Goal: Task Accomplishment & Management: Complete application form

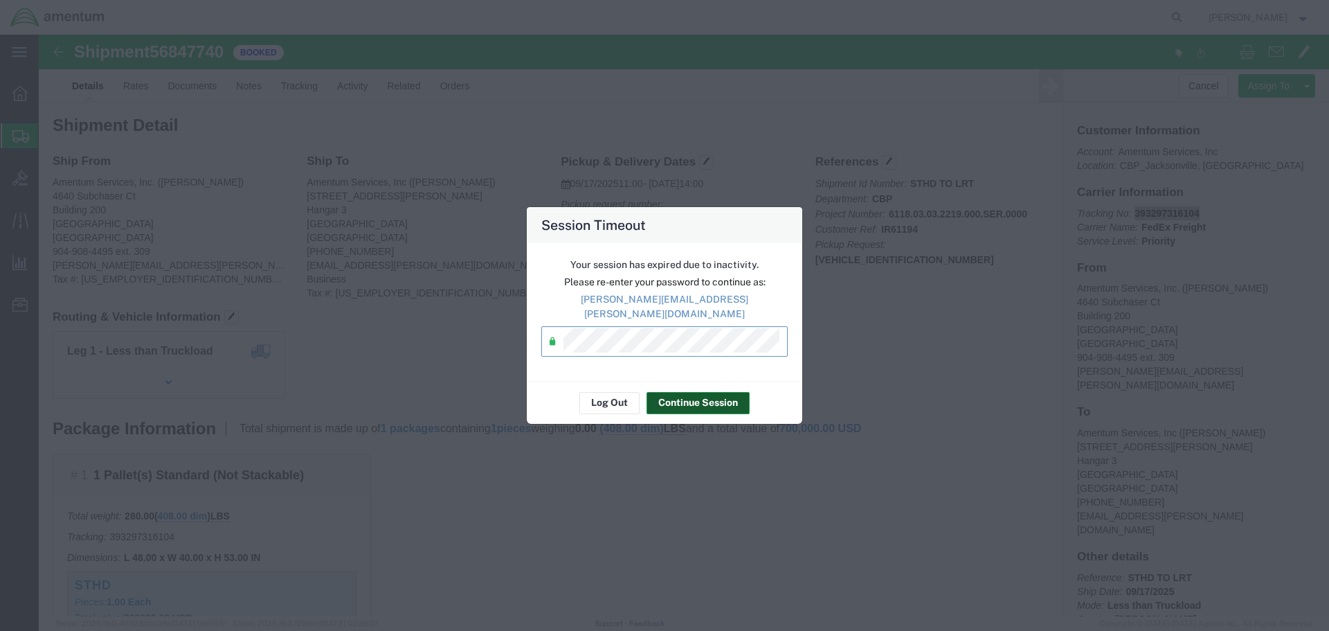
click at [736, 392] on button "Continue Session" at bounding box center [697, 403] width 103 height 22
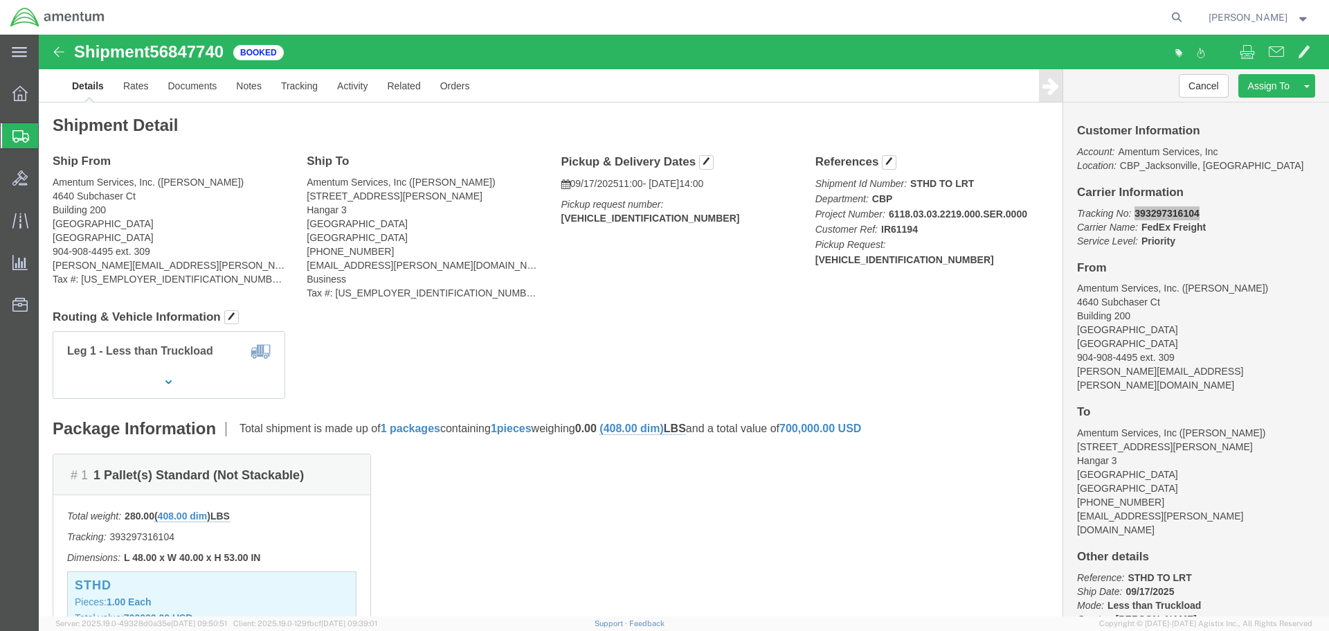
click at [0, 0] on span "Create Shipment" at bounding box center [0, 0] width 0 height 0
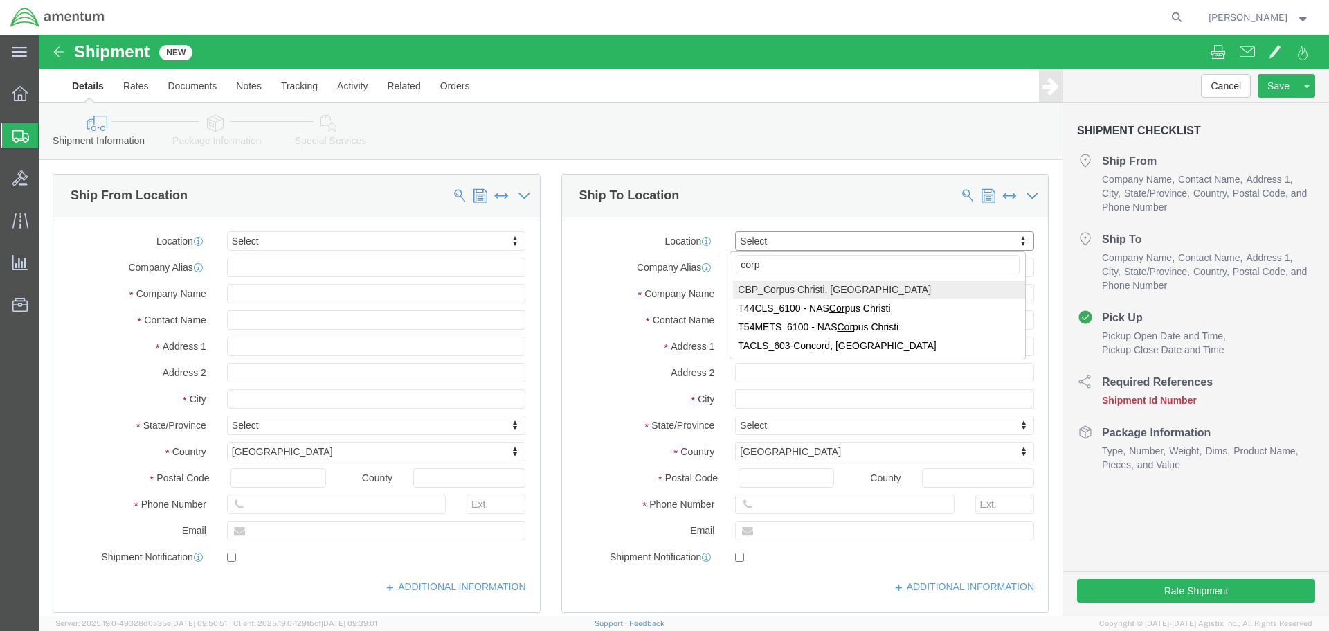
type input "corpu"
select select "69291"
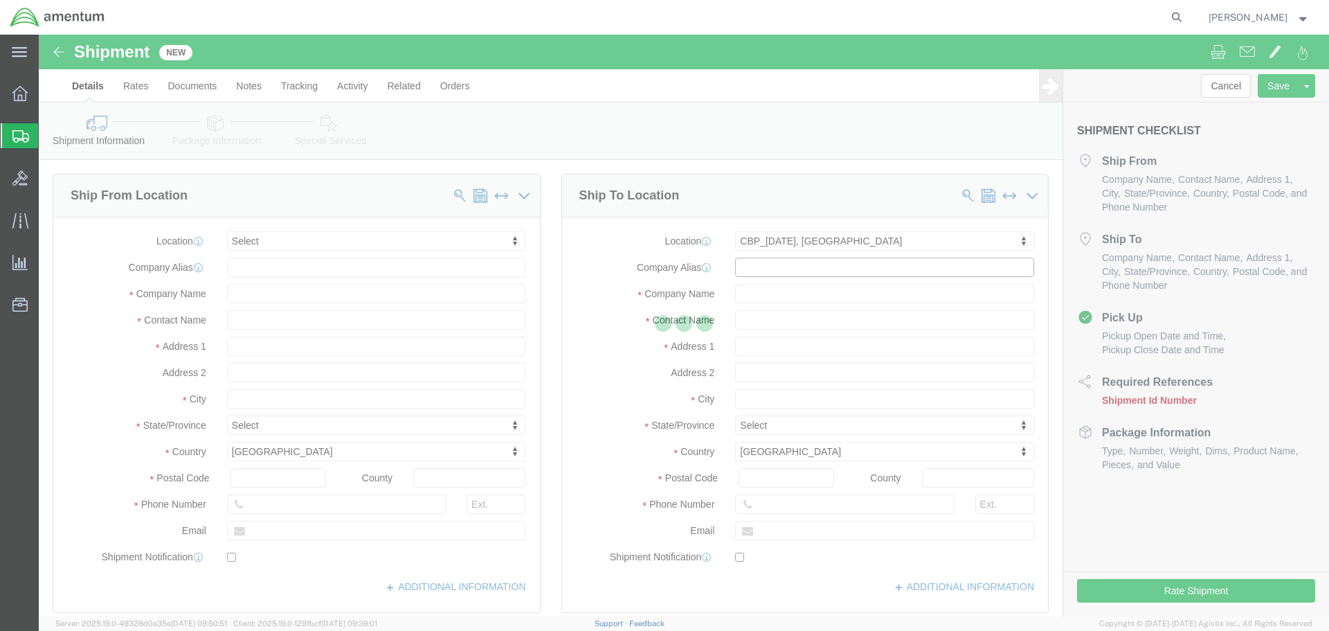
type input "NASOC [DATE]"
type input "[STREET_ADDRESS] NAS"
type input "78419"
type input "Amentum Services, Inc"
type input "[DATE]"
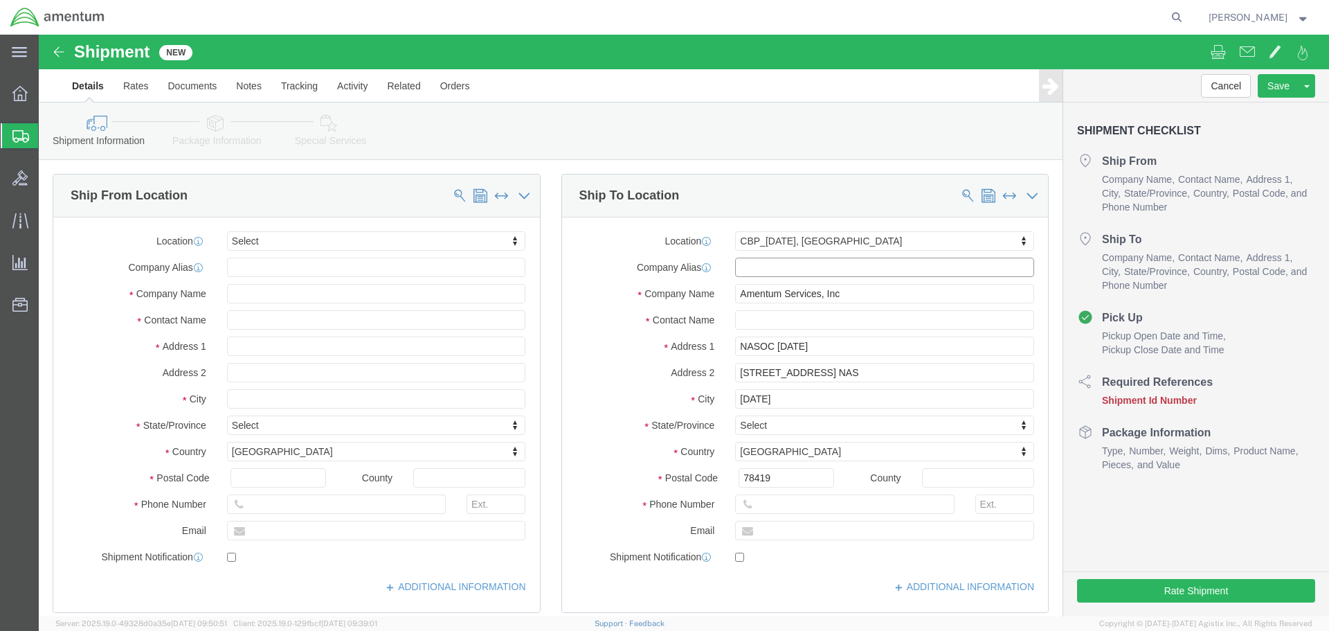
select select "[GEOGRAPHIC_DATA]"
click input "[STREET_ADDRESS] NAS"
click input "NASOC [DATE]"
drag, startPoint x: 795, startPoint y: 310, endPoint x: 671, endPoint y: 310, distance: 123.9
click div "Address 1 [GEOGRAPHIC_DATA][DATE]"
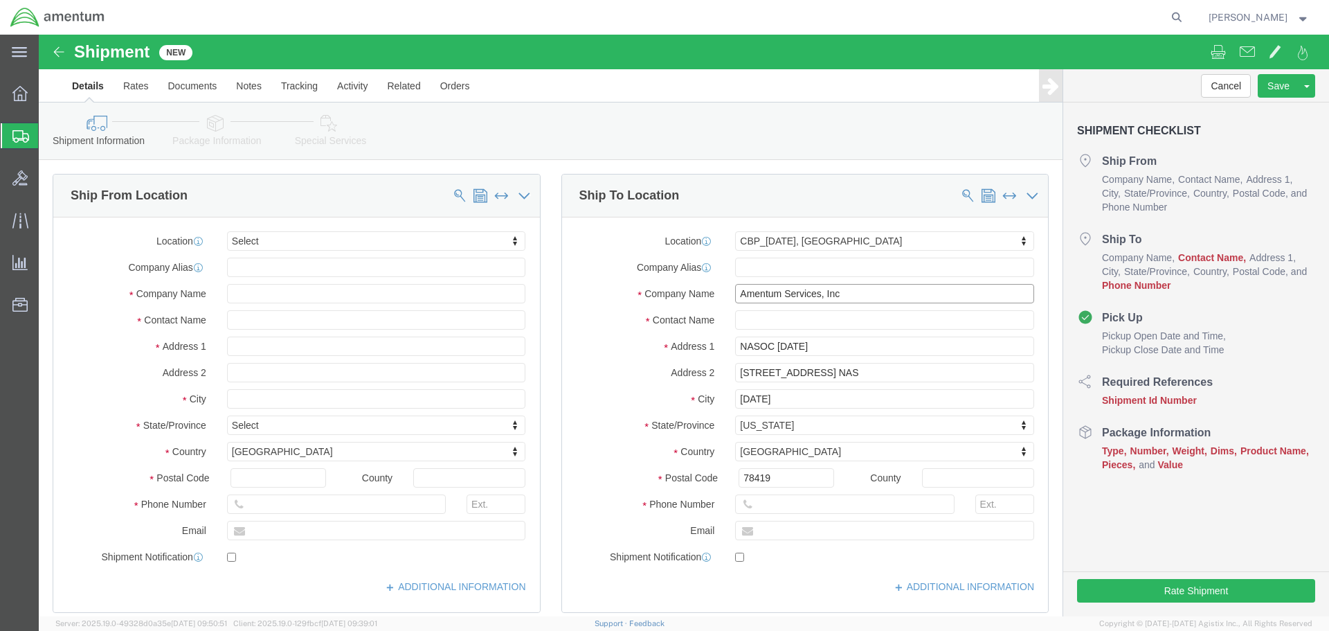
click input "Amentum Services, Inc"
click div "Please fix the following errors Ship From Location Location Select Select My Pr…"
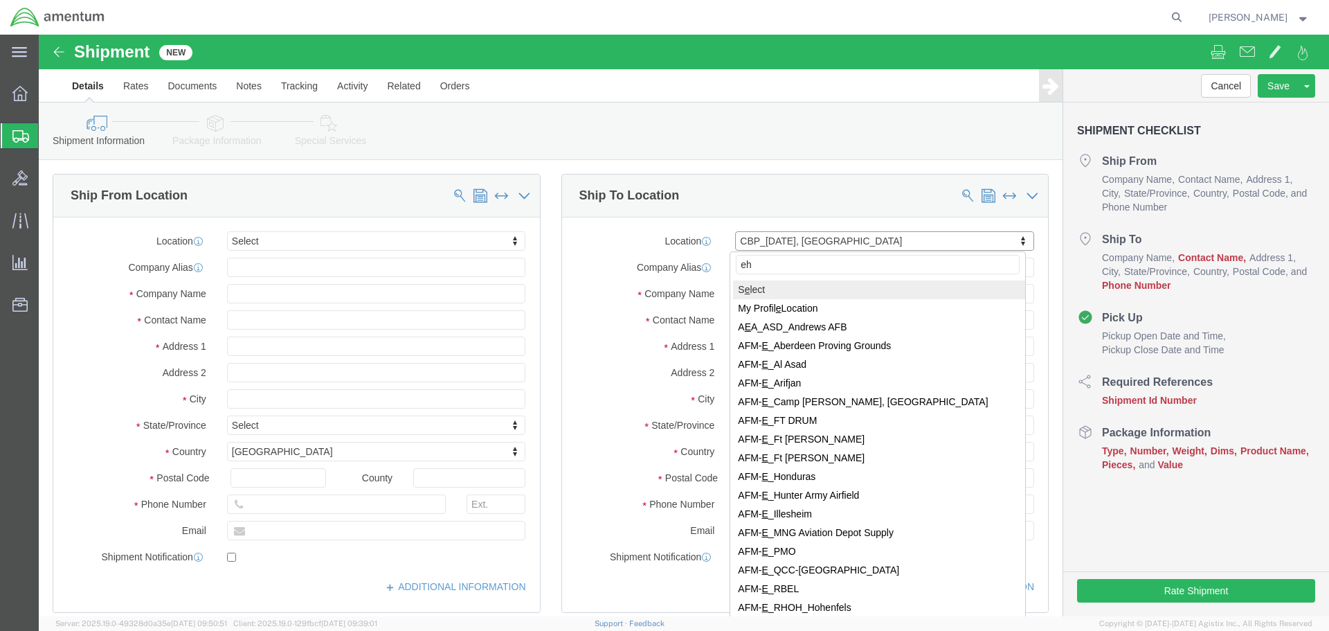
type input "eho"
select select "49929"
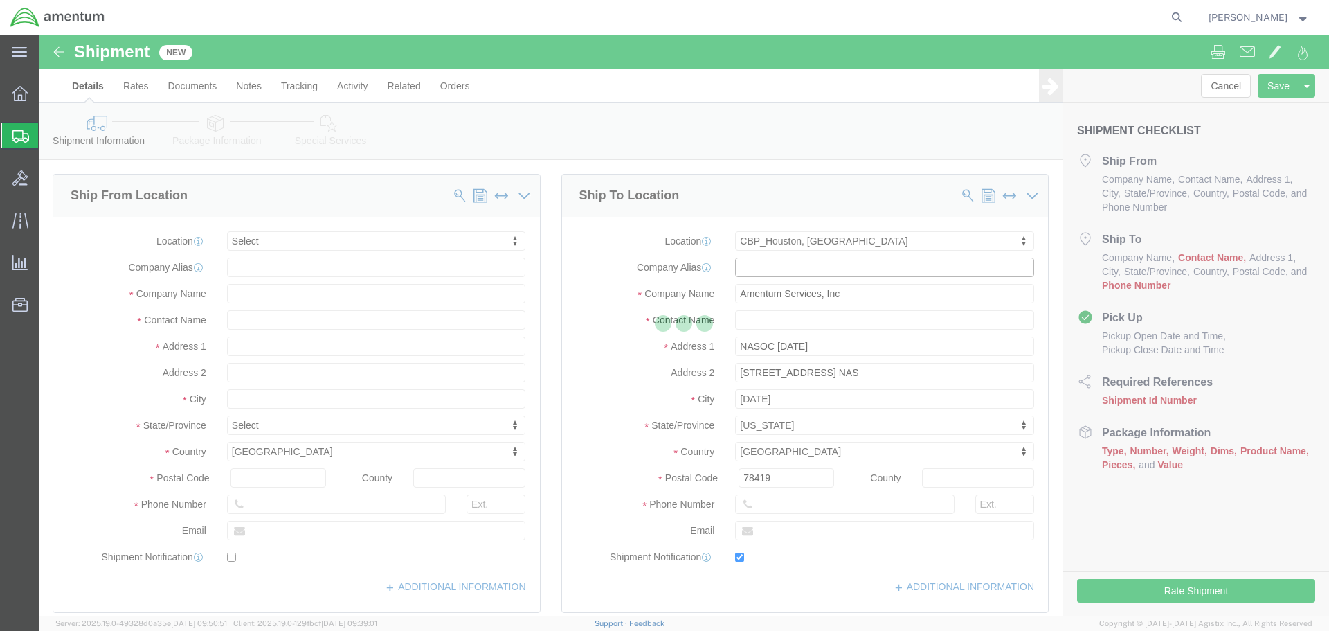
type input "[STREET_ADDRESS][PERSON_NAME]"
type input "Hangar 15A, c/o US CBP"
type input "77303"
type input "[PHONE_NUMBER]"
type input "[PERSON_NAME][EMAIL_ADDRESS][PERSON_NAME][DOMAIN_NAME]"
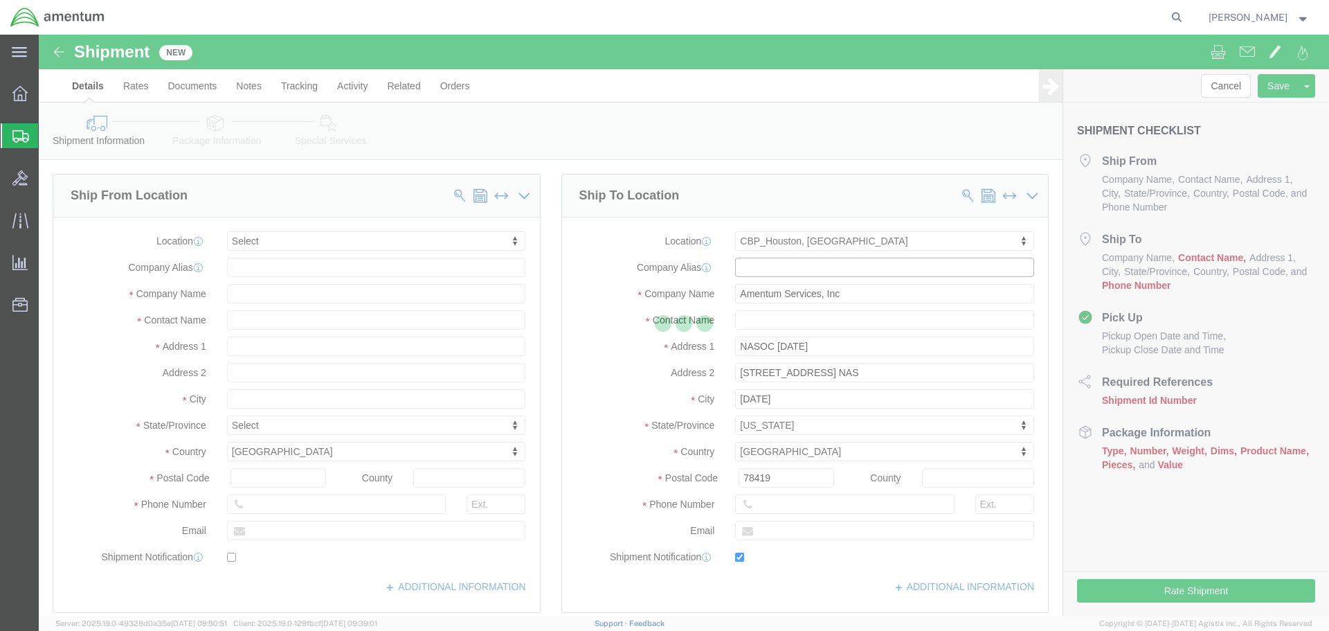
checkbox input "true"
type input "[PERSON_NAME]"
type input "Conroe"
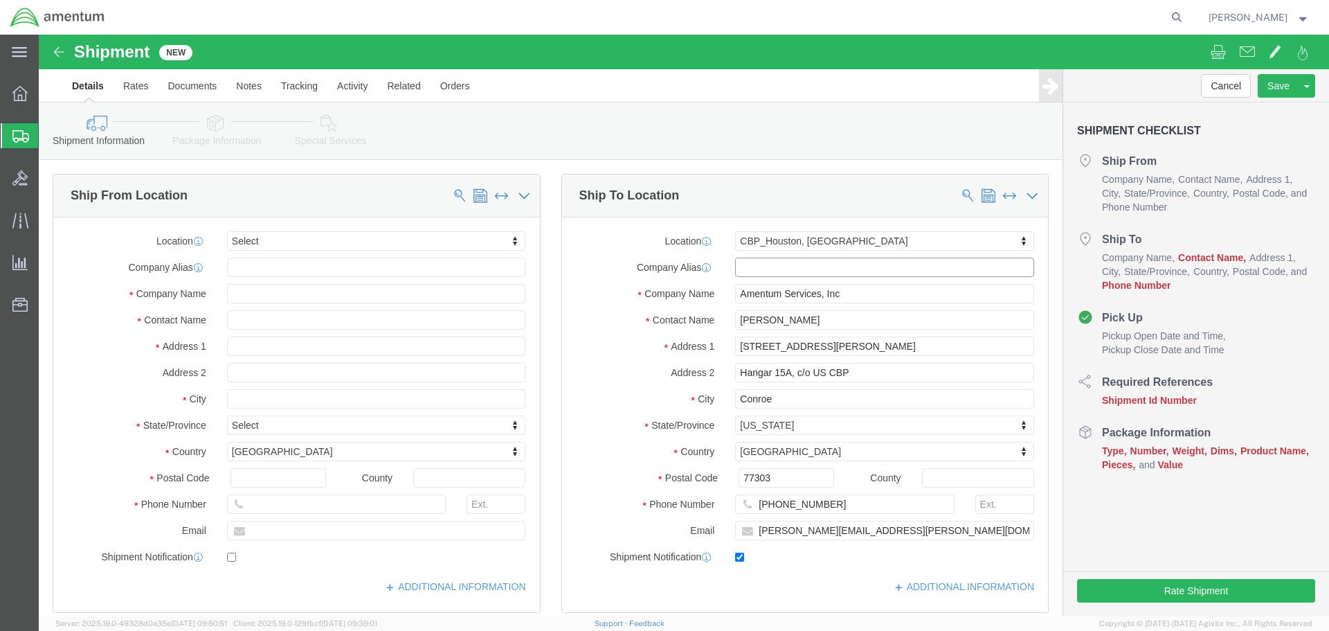
select select "[GEOGRAPHIC_DATA]"
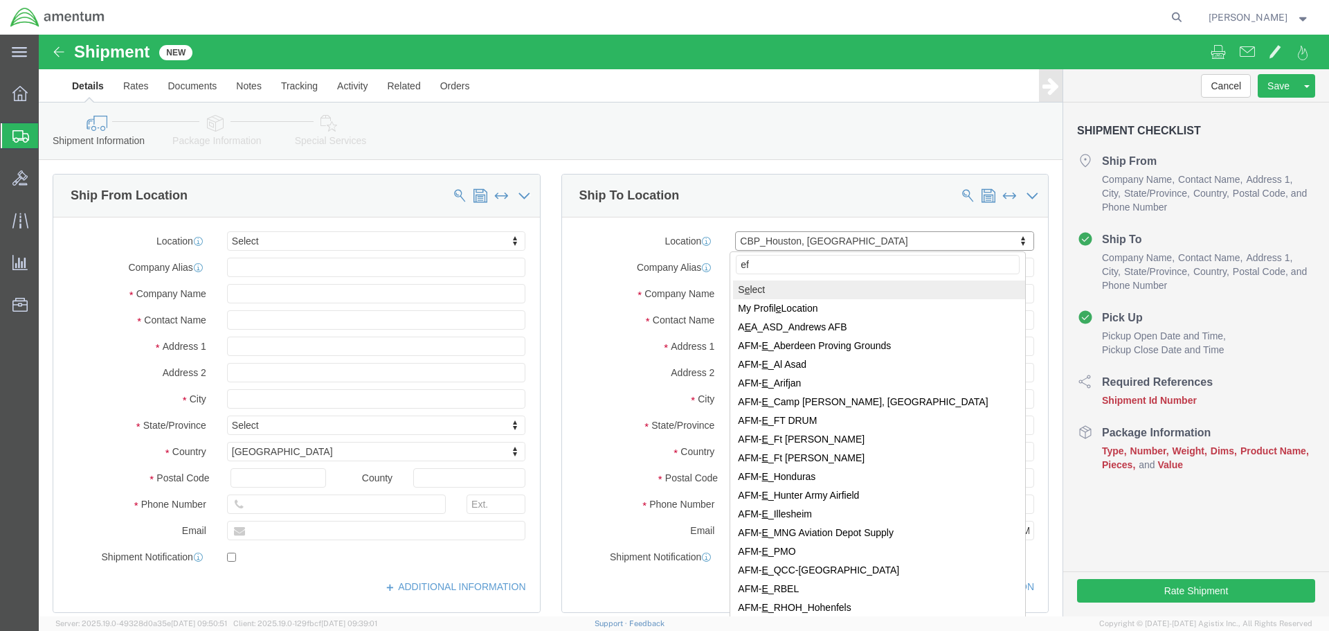
type input "efo"
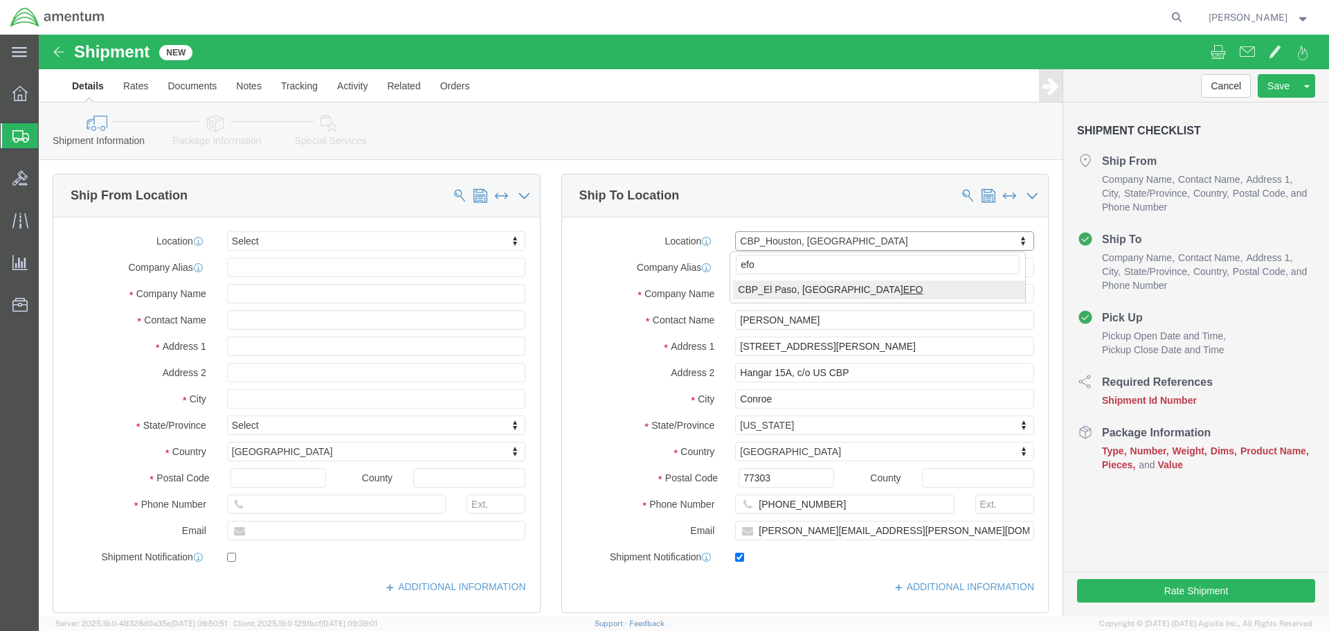
select select "49831"
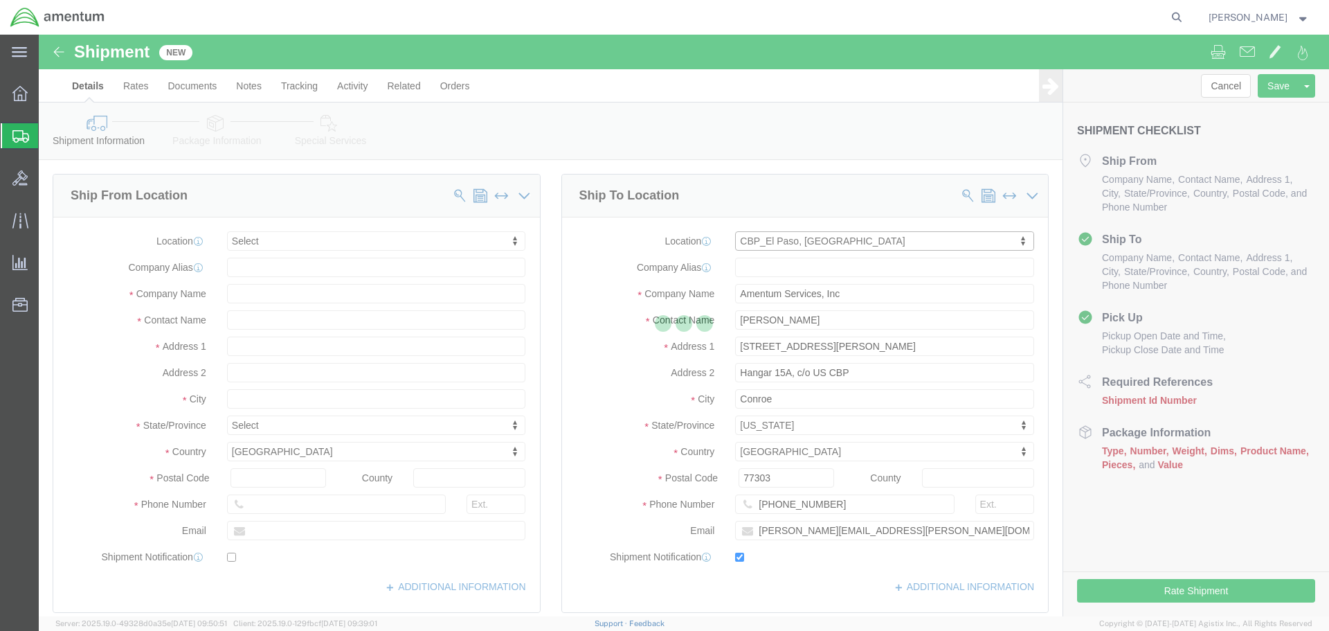
type input "[STREET_ADDRESS][PERSON_NAME]"
type input "79906"
type input "[PHONE_NUMBER]"
type input "[PERSON_NAME][EMAIL_ADDRESS][PERSON_NAME][DOMAIN_NAME]"
type input "[PERSON_NAME]"
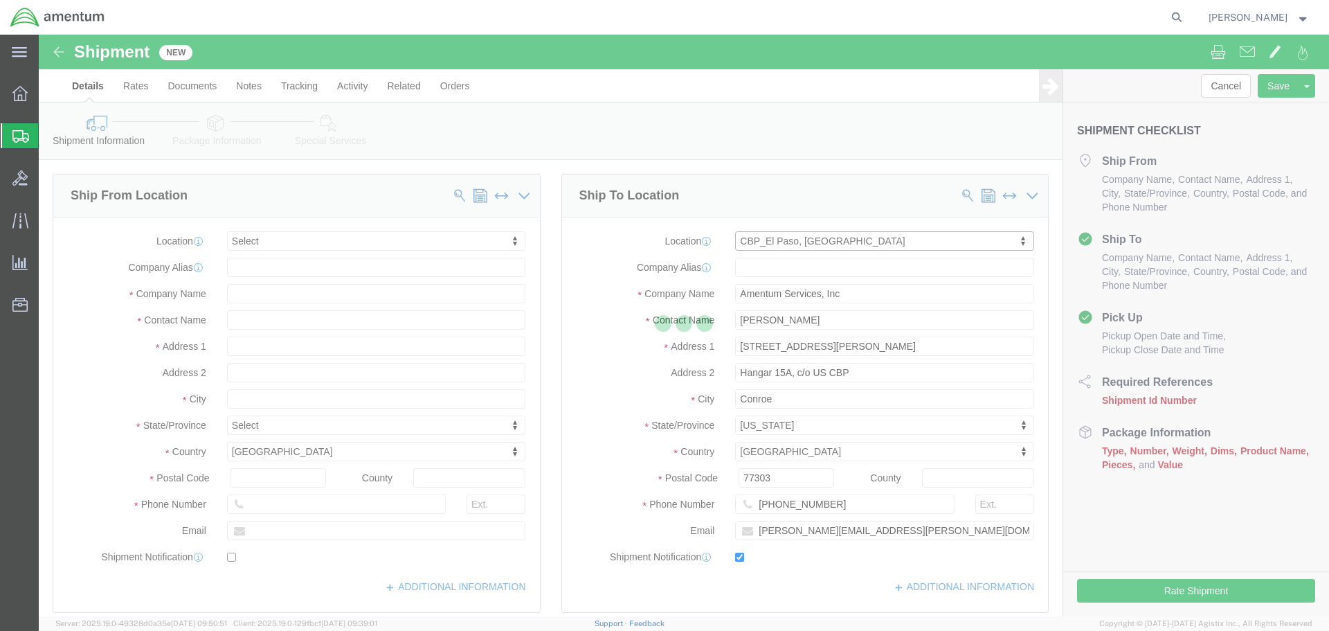
type input "[GEOGRAPHIC_DATA]"
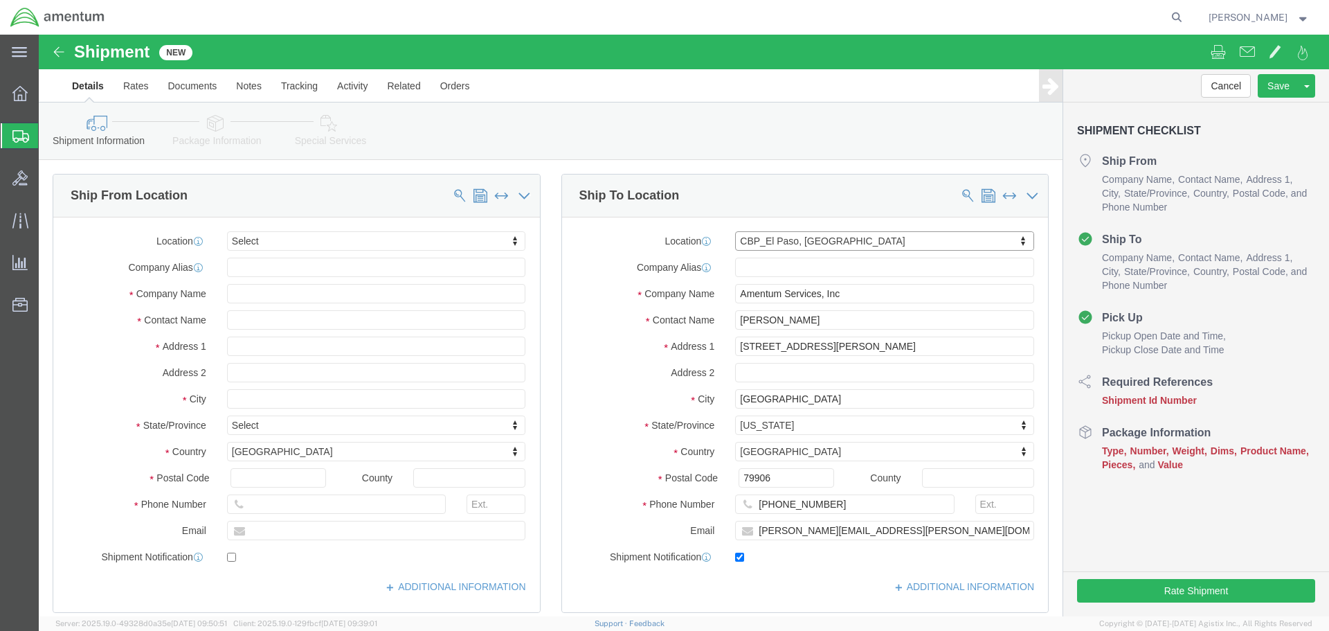
select select "[GEOGRAPHIC_DATA]"
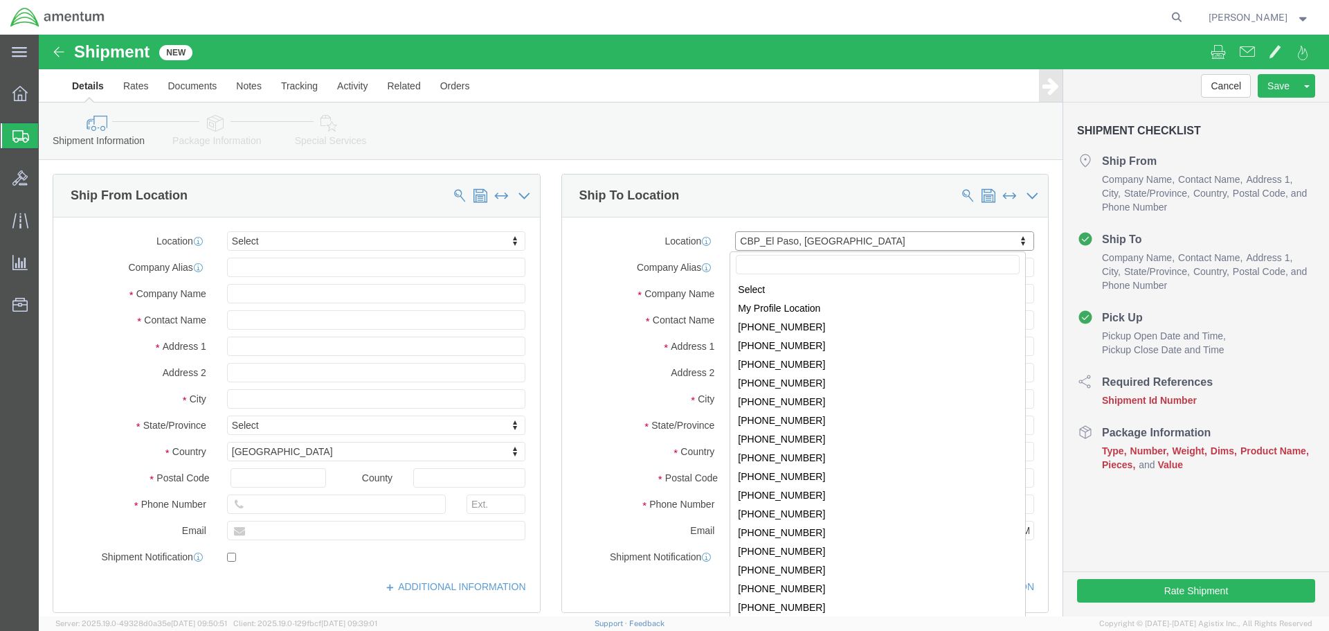
scroll to position [2394, 0]
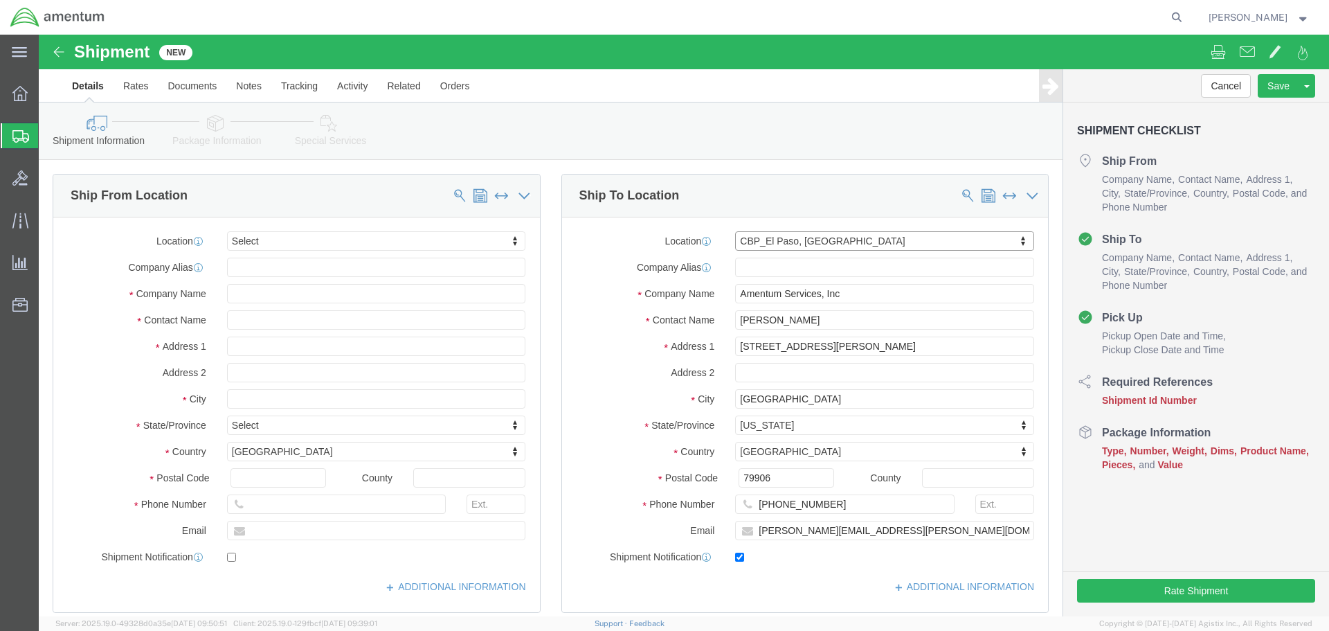
click div "Ship To Location Location [GEOGRAPHIC_DATA], [GEOGRAPHIC_DATA] Select My Profil…"
drag, startPoint x: 511, startPoint y: 152, endPoint x: 514, endPoint y: 161, distance: 9.0
click div "Ship To Location Location [GEOGRAPHIC_DATA], [GEOGRAPHIC_DATA] Select My Profil…"
